Goal: Use online tool/utility: Utilize a website feature to perform a specific function

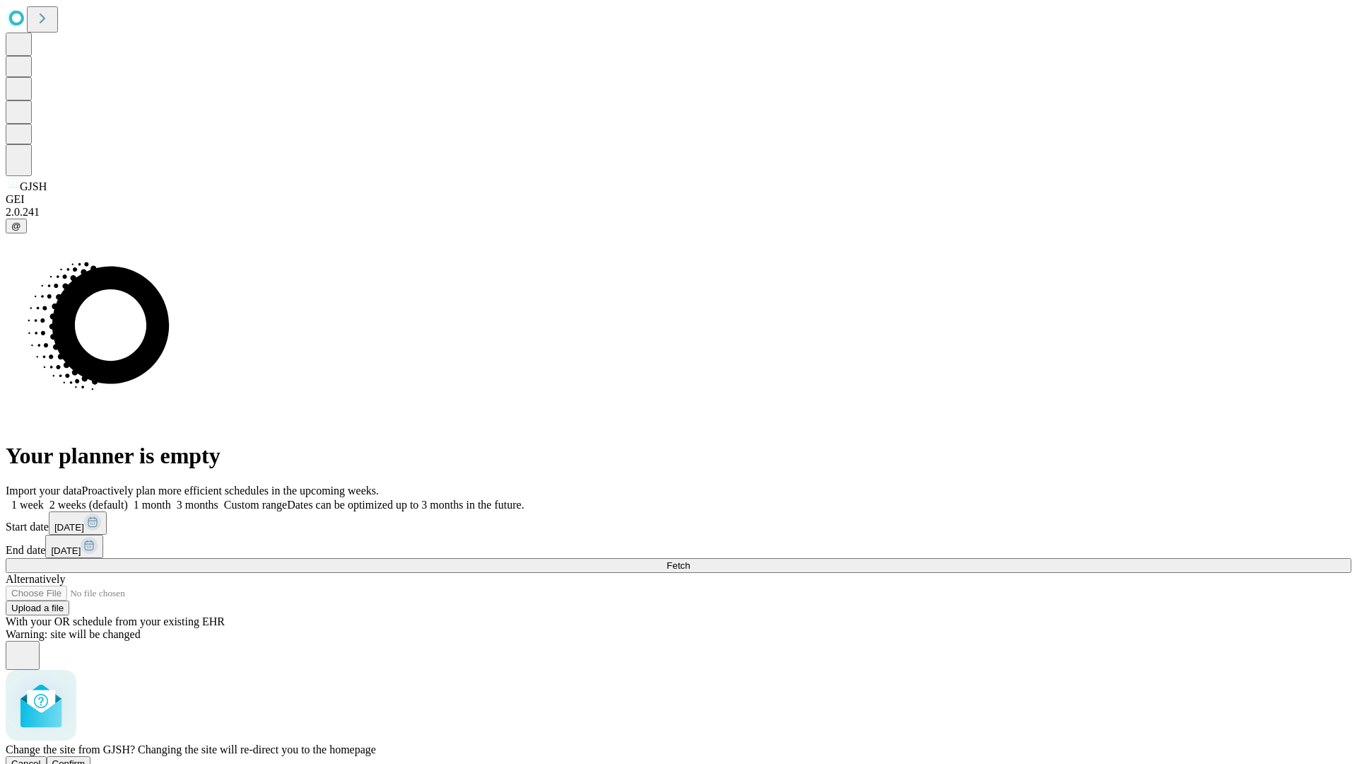
click at [86, 758] on span "Confirm" at bounding box center [68, 763] width 33 height 11
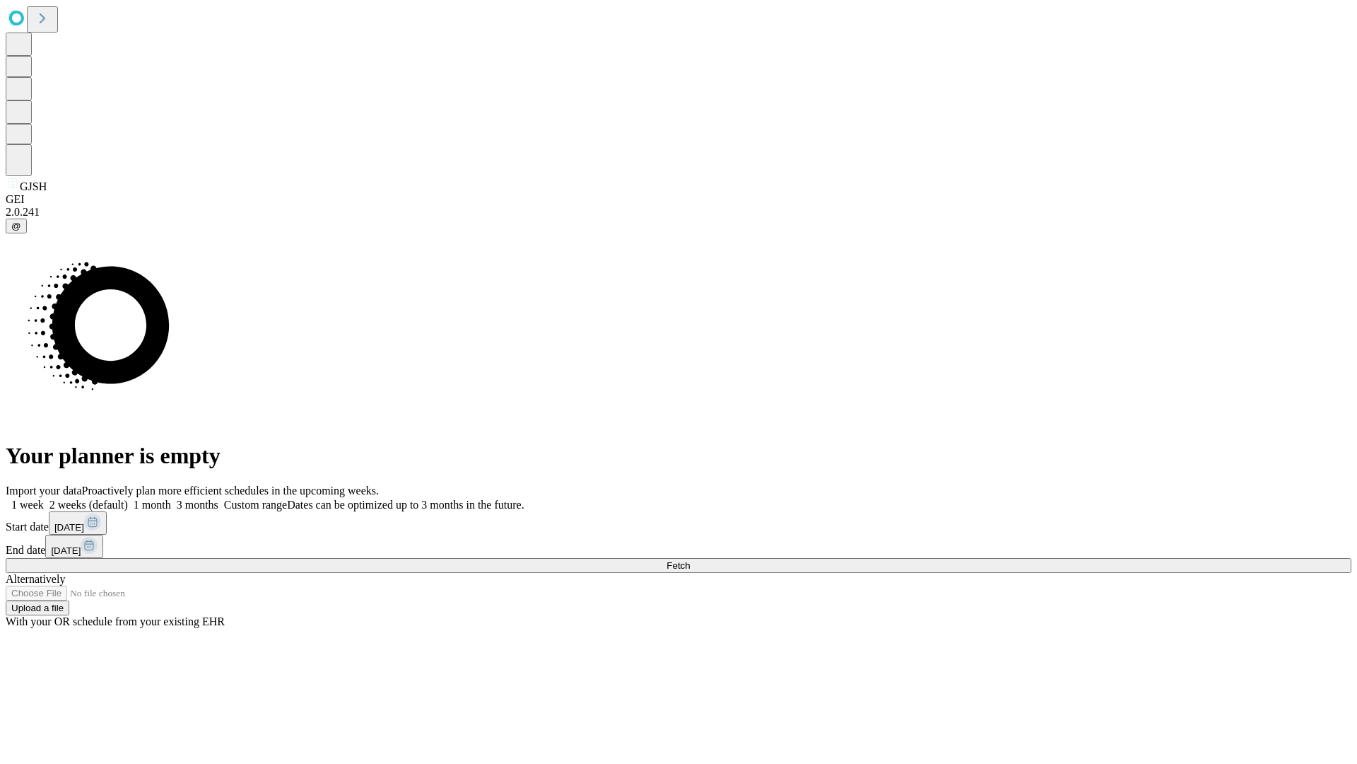
click at [171, 498] on label "1 month" at bounding box center [149, 504] width 43 height 12
click at [690, 560] on span "Fetch" at bounding box center [678, 565] width 23 height 11
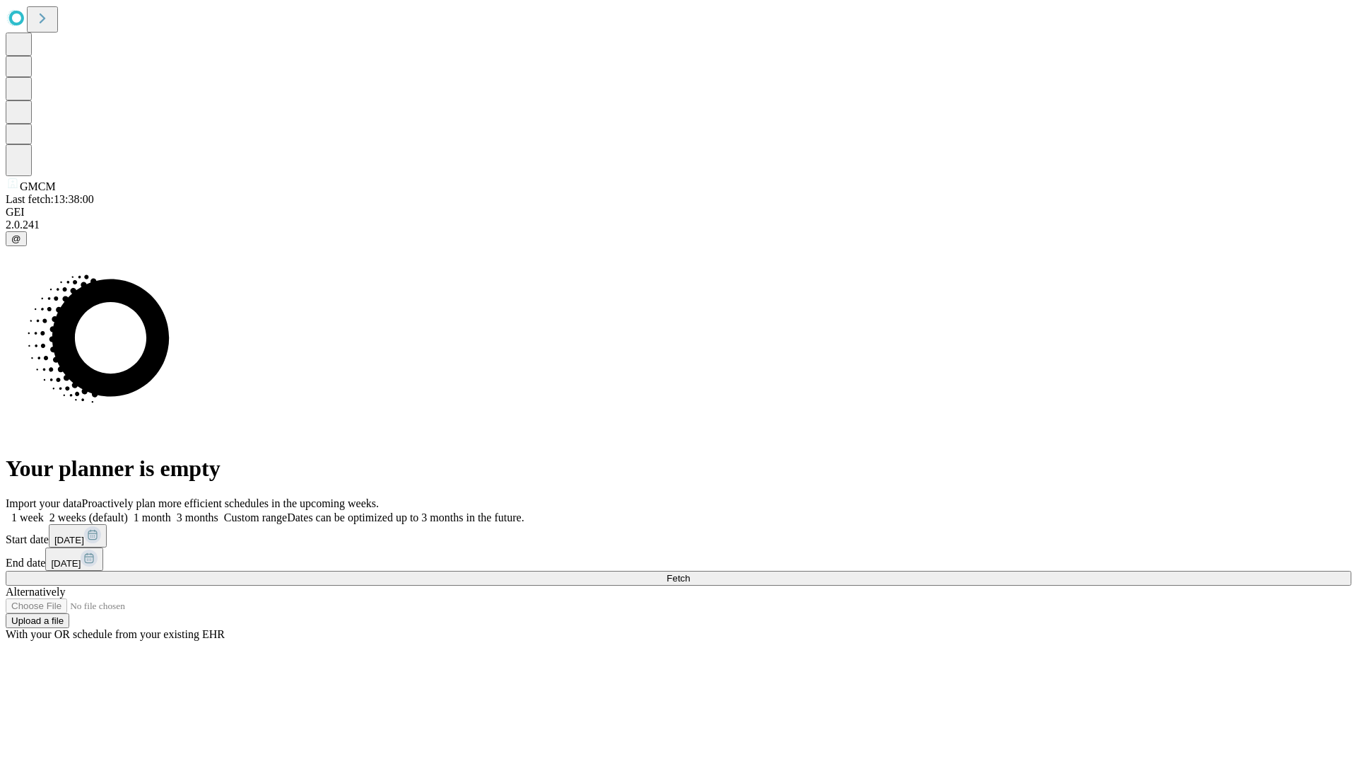
click at [171, 511] on label "1 month" at bounding box center [149, 517] width 43 height 12
click at [690, 573] on span "Fetch" at bounding box center [678, 578] width 23 height 11
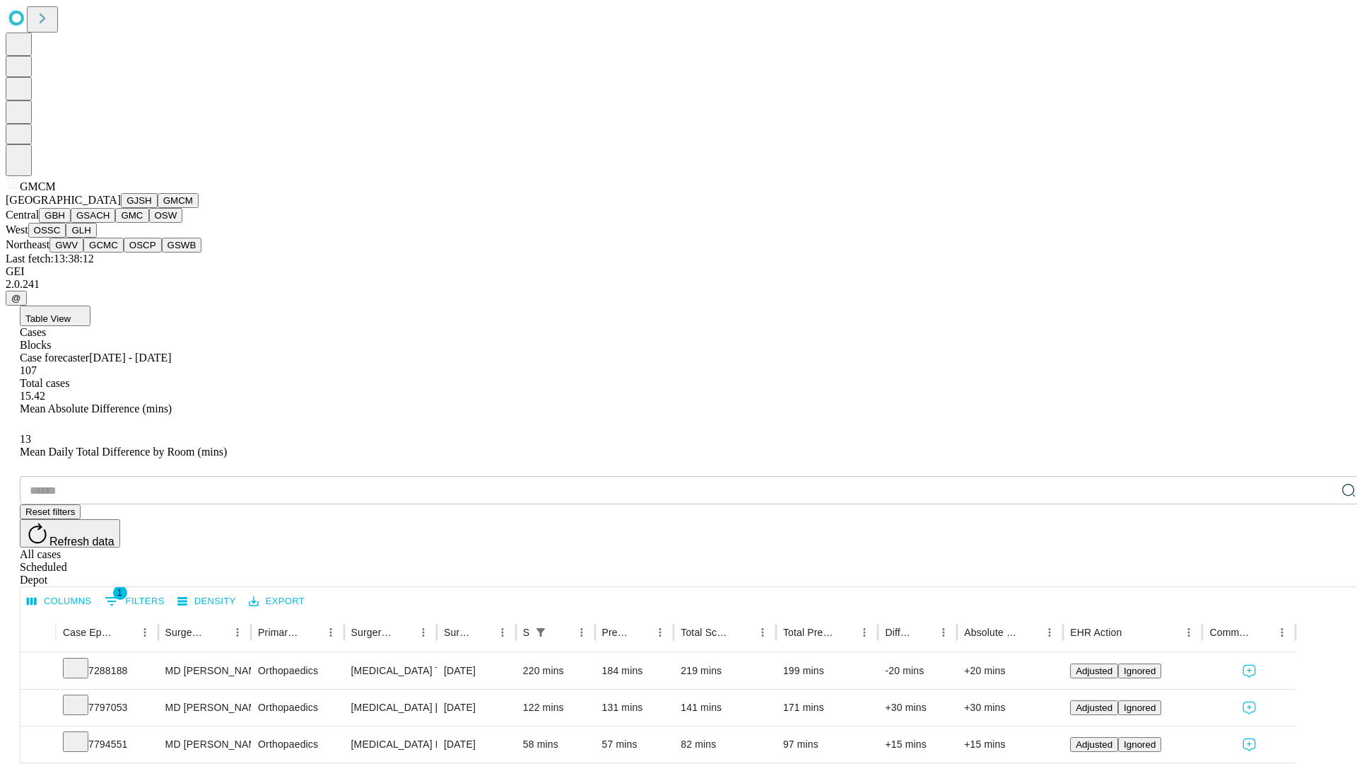
click at [71, 223] on button "GBH" at bounding box center [55, 215] width 32 height 15
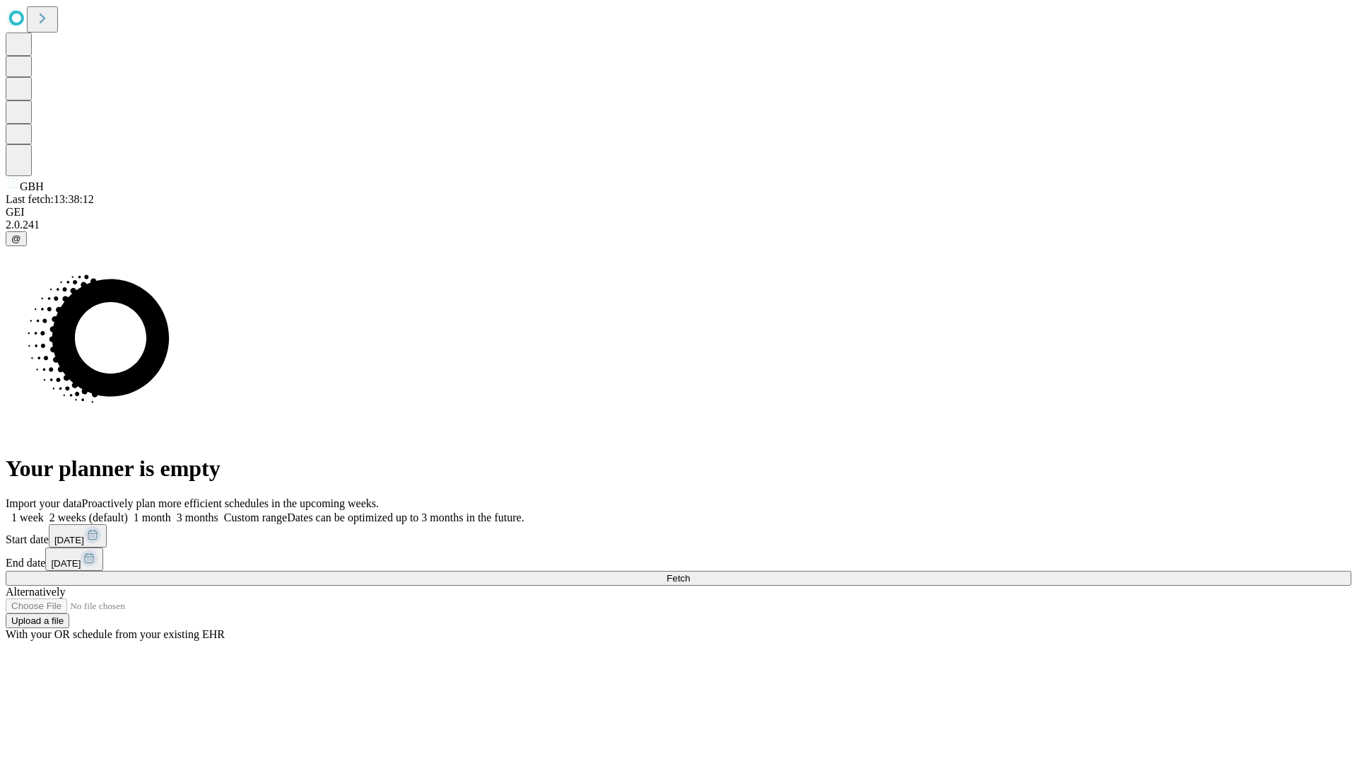
click at [171, 511] on label "1 month" at bounding box center [149, 517] width 43 height 12
click at [690, 573] on span "Fetch" at bounding box center [678, 578] width 23 height 11
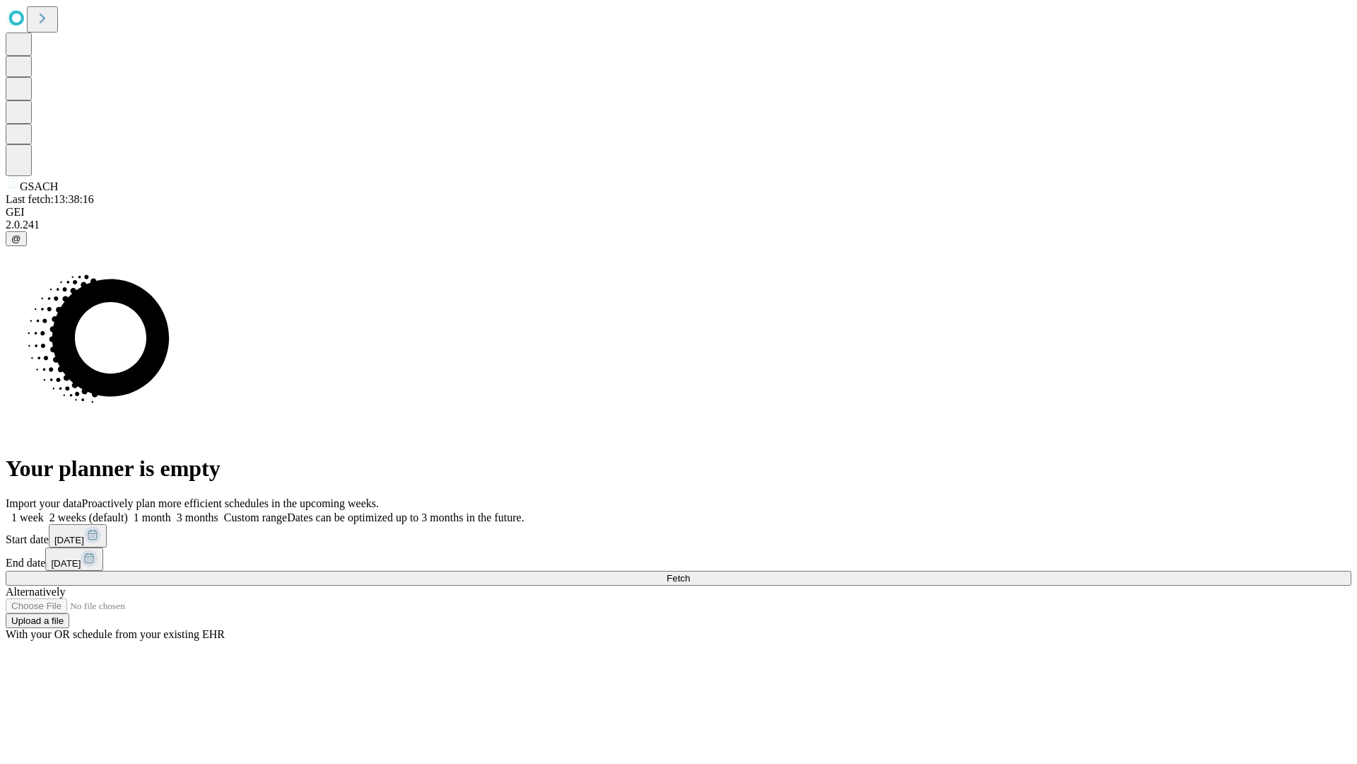
click at [690, 573] on span "Fetch" at bounding box center [678, 578] width 23 height 11
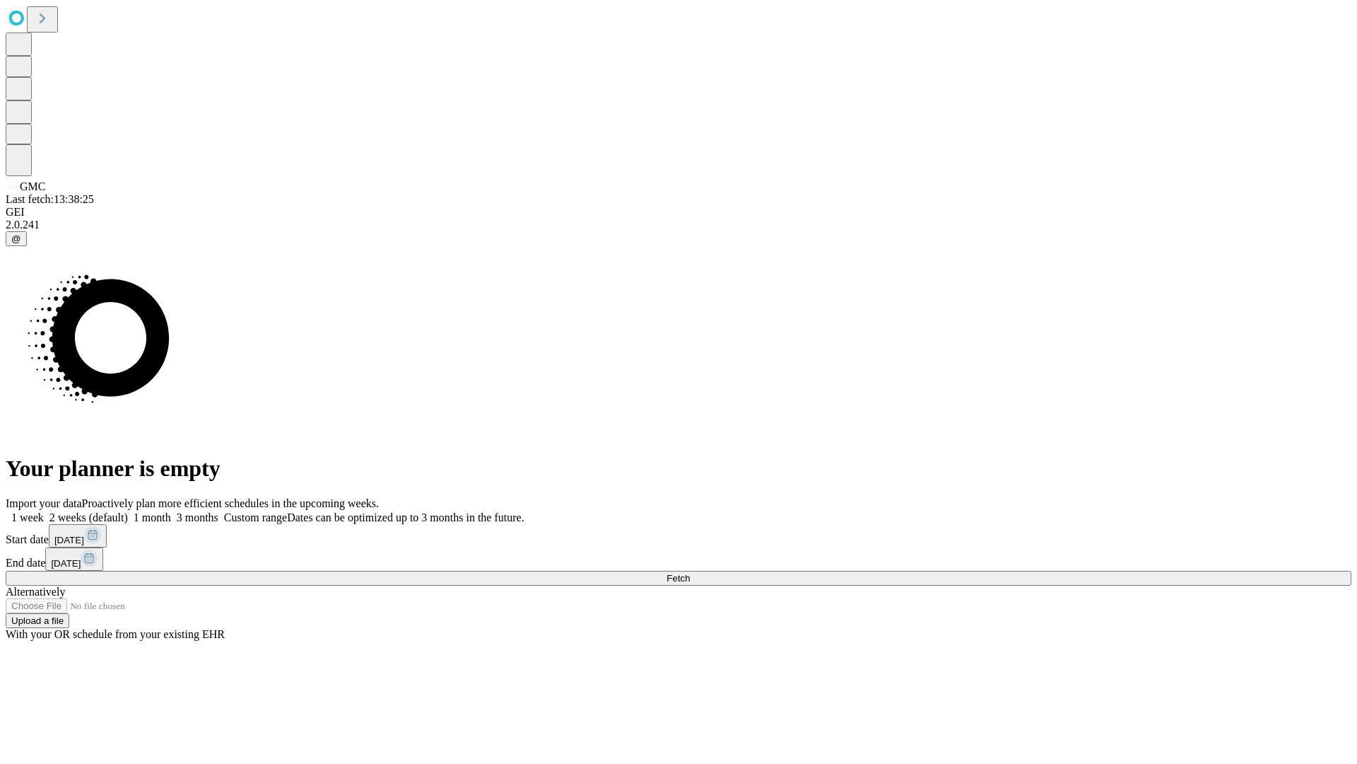
click at [171, 511] on label "1 month" at bounding box center [149, 517] width 43 height 12
click at [690, 573] on span "Fetch" at bounding box center [678, 578] width 23 height 11
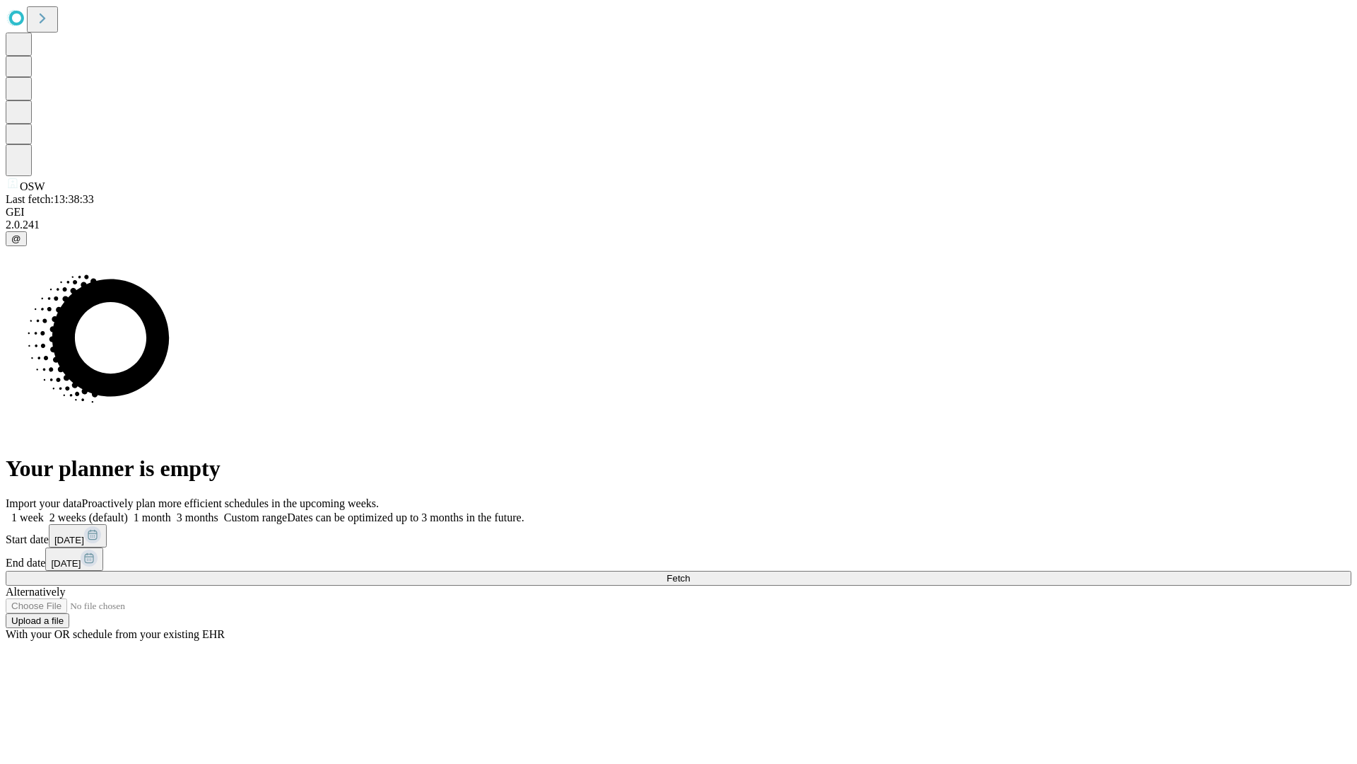
click at [690, 573] on span "Fetch" at bounding box center [678, 578] width 23 height 11
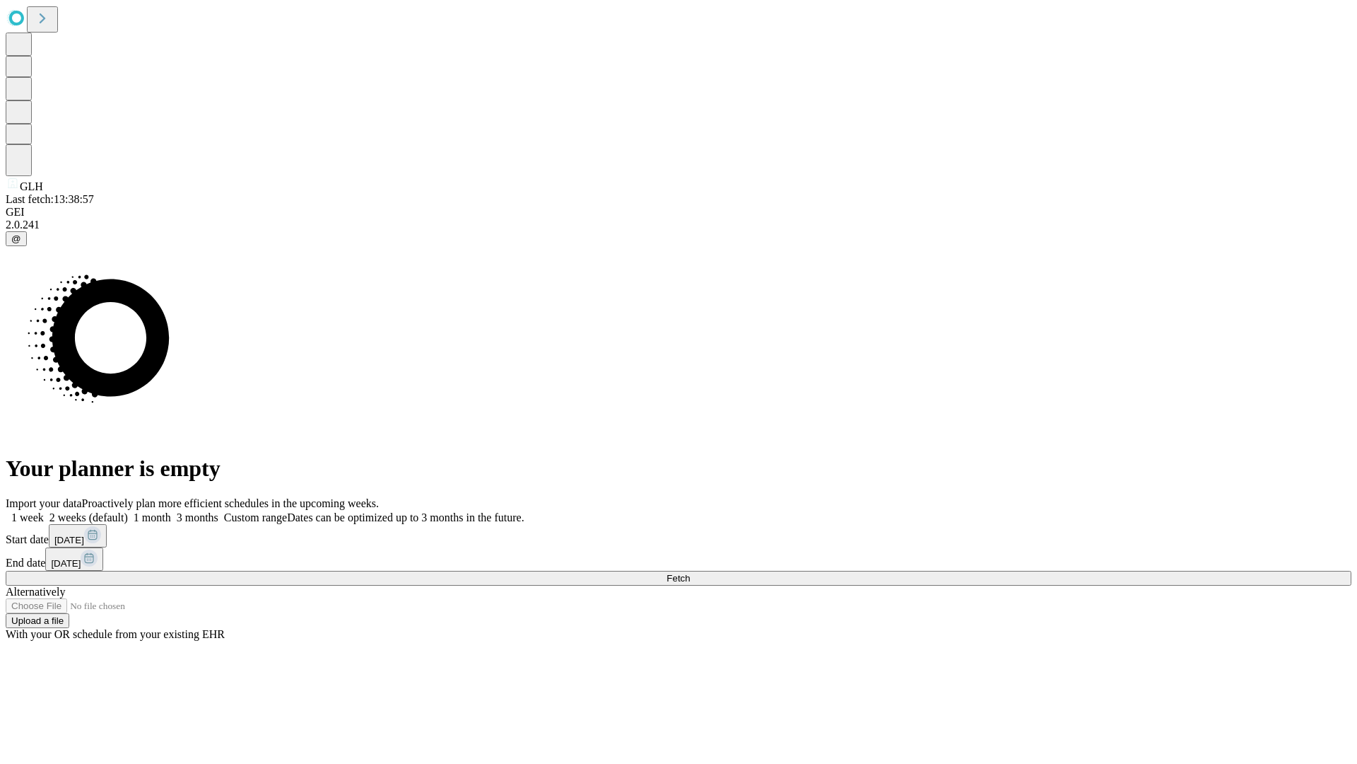
click at [171, 511] on label "1 month" at bounding box center [149, 517] width 43 height 12
click at [690, 573] on span "Fetch" at bounding box center [678, 578] width 23 height 11
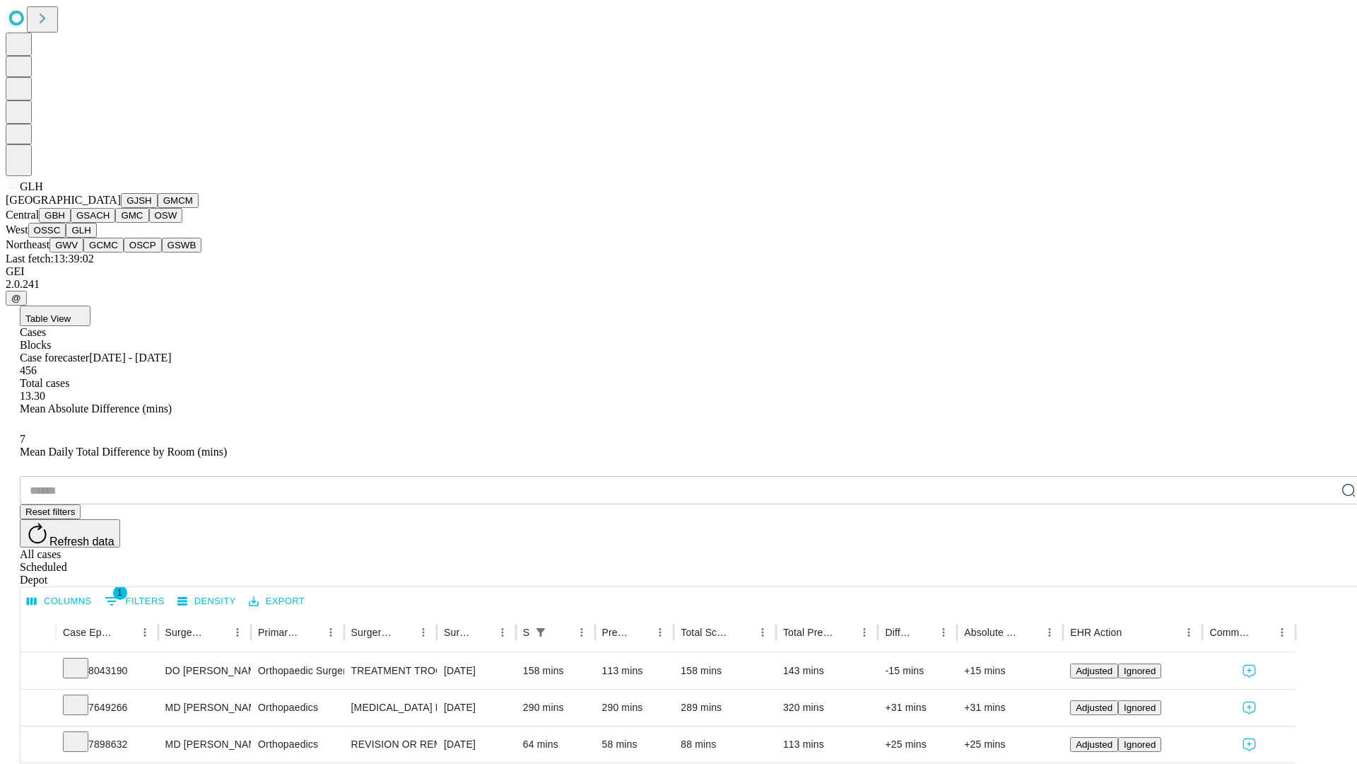
click at [83, 252] on button "GWV" at bounding box center [66, 245] width 34 height 15
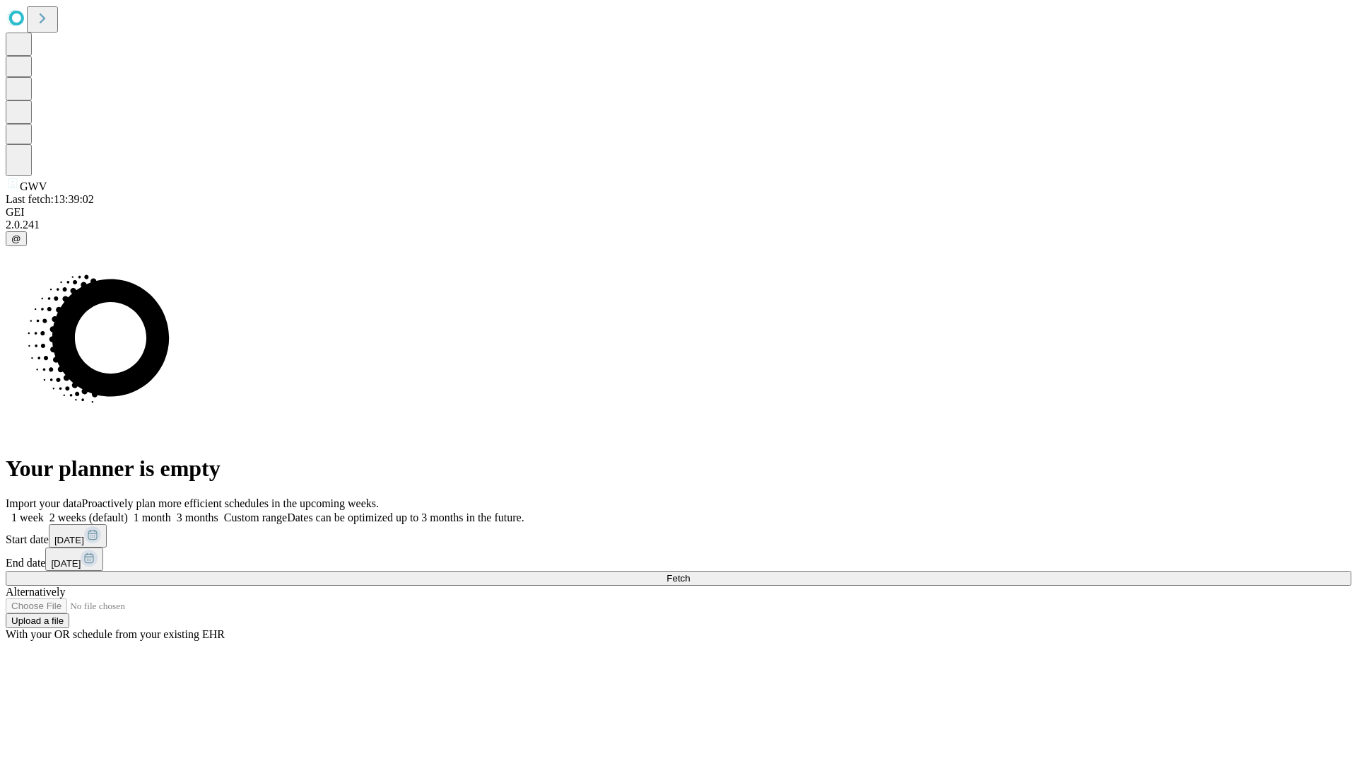
click at [171, 511] on label "1 month" at bounding box center [149, 517] width 43 height 12
click at [690, 573] on span "Fetch" at bounding box center [678, 578] width 23 height 11
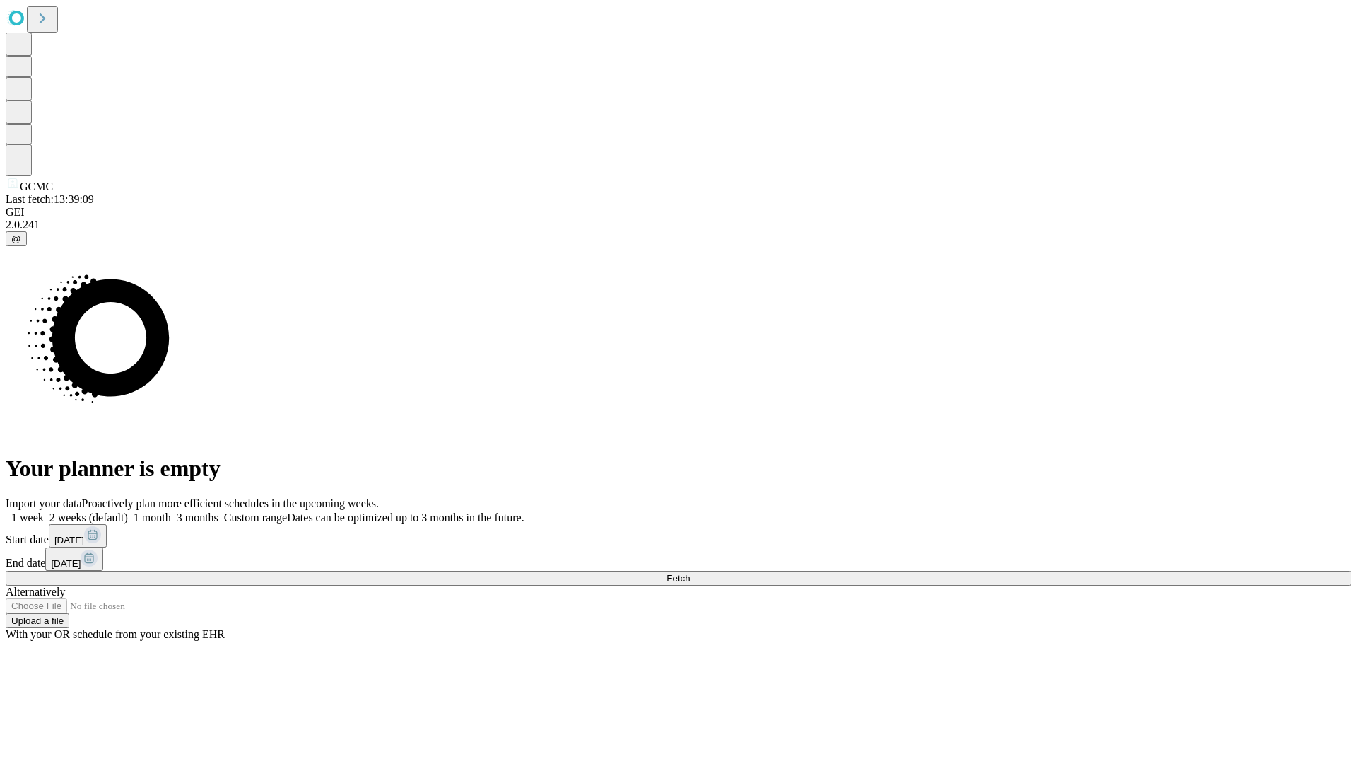
click at [171, 511] on label "1 month" at bounding box center [149, 517] width 43 height 12
click at [690, 573] on span "Fetch" at bounding box center [678, 578] width 23 height 11
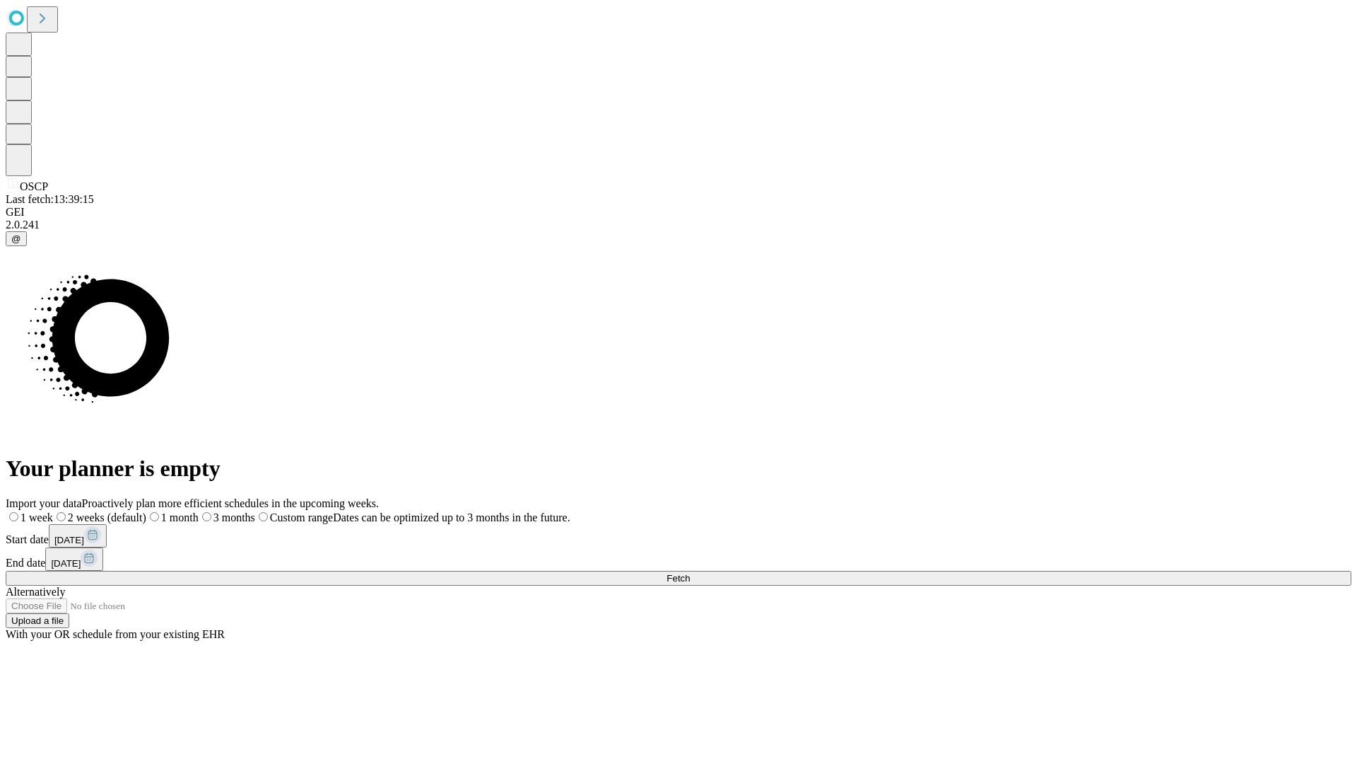
click at [199, 511] on label "1 month" at bounding box center [172, 517] width 52 height 12
click at [690, 573] on span "Fetch" at bounding box center [678, 578] width 23 height 11
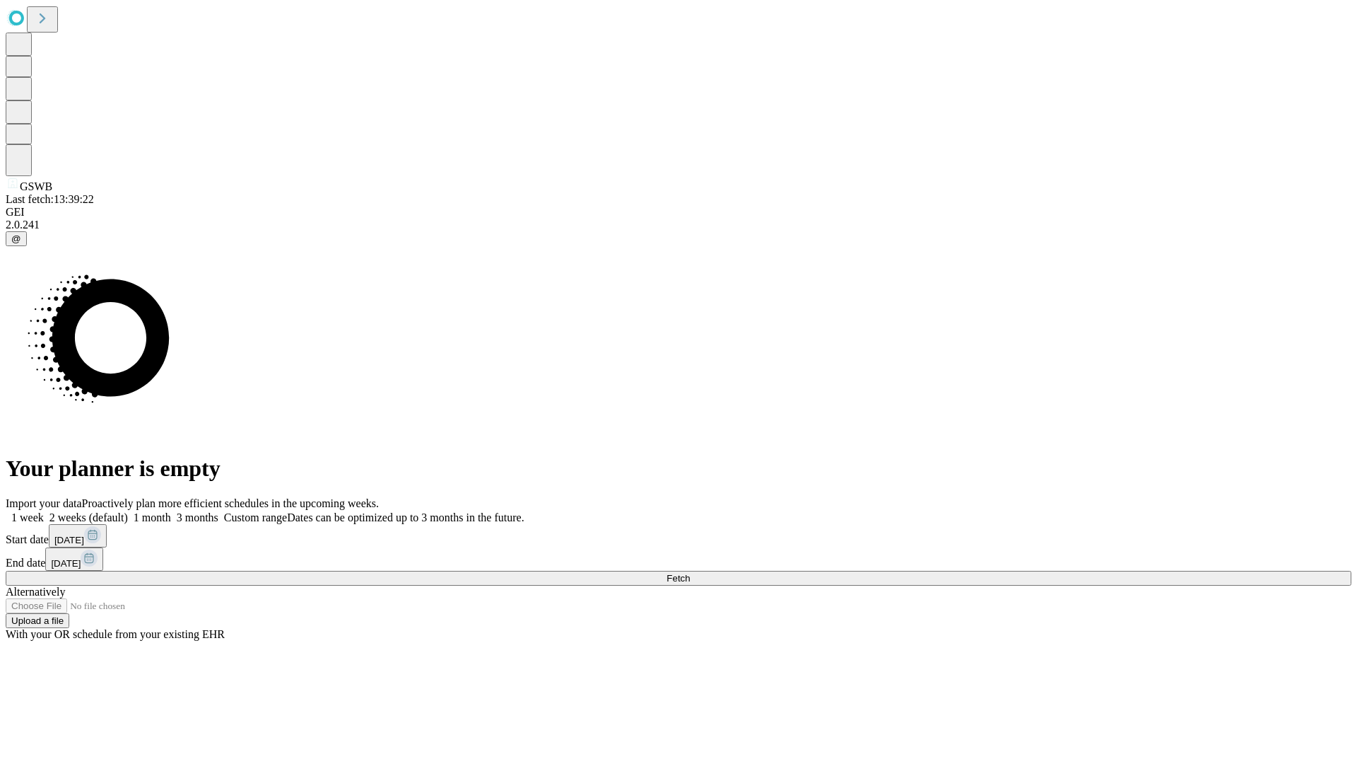
click at [171, 511] on label "1 month" at bounding box center [149, 517] width 43 height 12
click at [690, 573] on span "Fetch" at bounding box center [678, 578] width 23 height 11
